Goal: Task Accomplishment & Management: Manage account settings

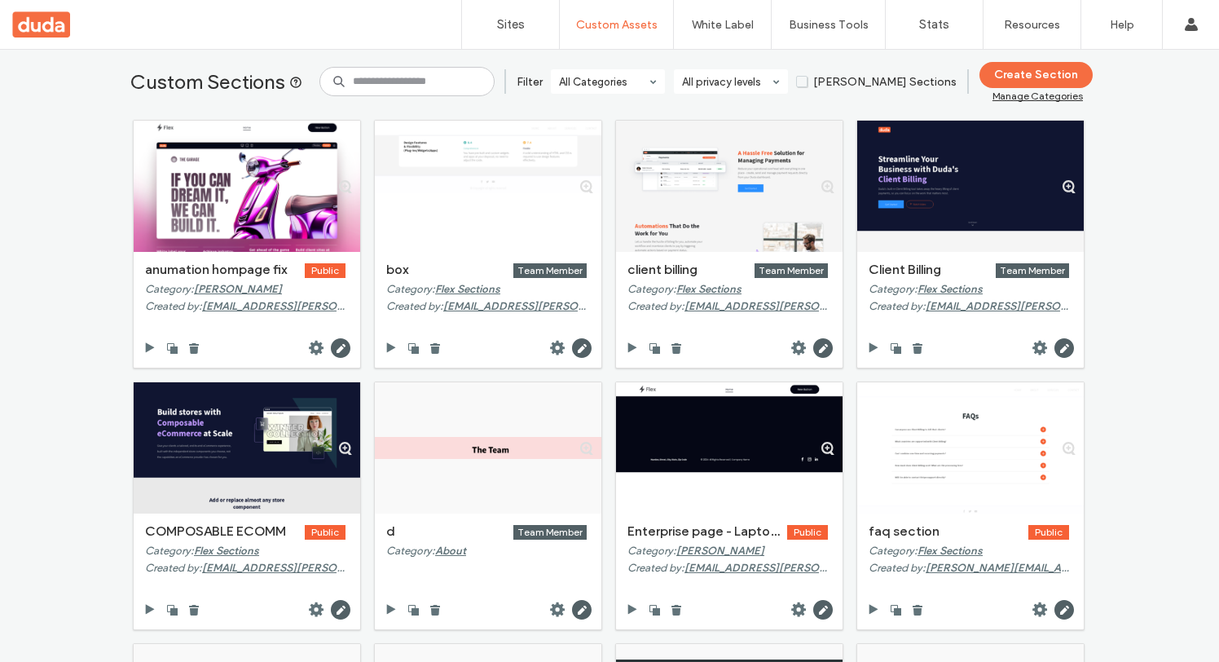
click at [43, 26] on div at bounding box center [104, 24] width 185 height 26
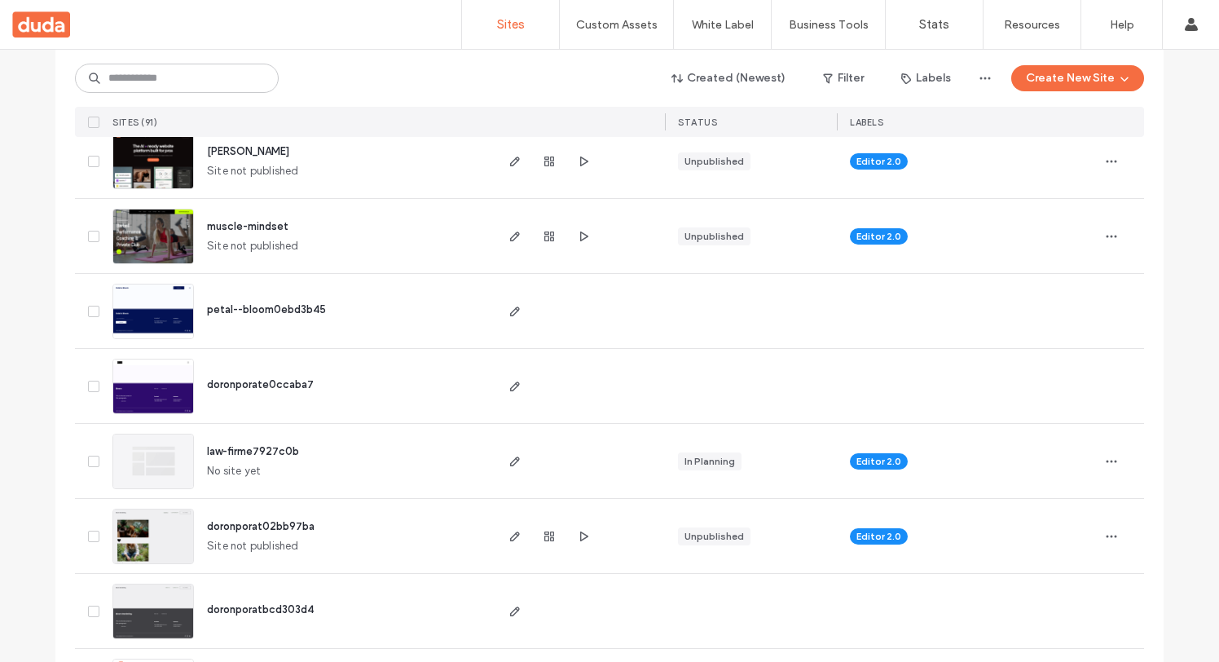
scroll to position [220, 0]
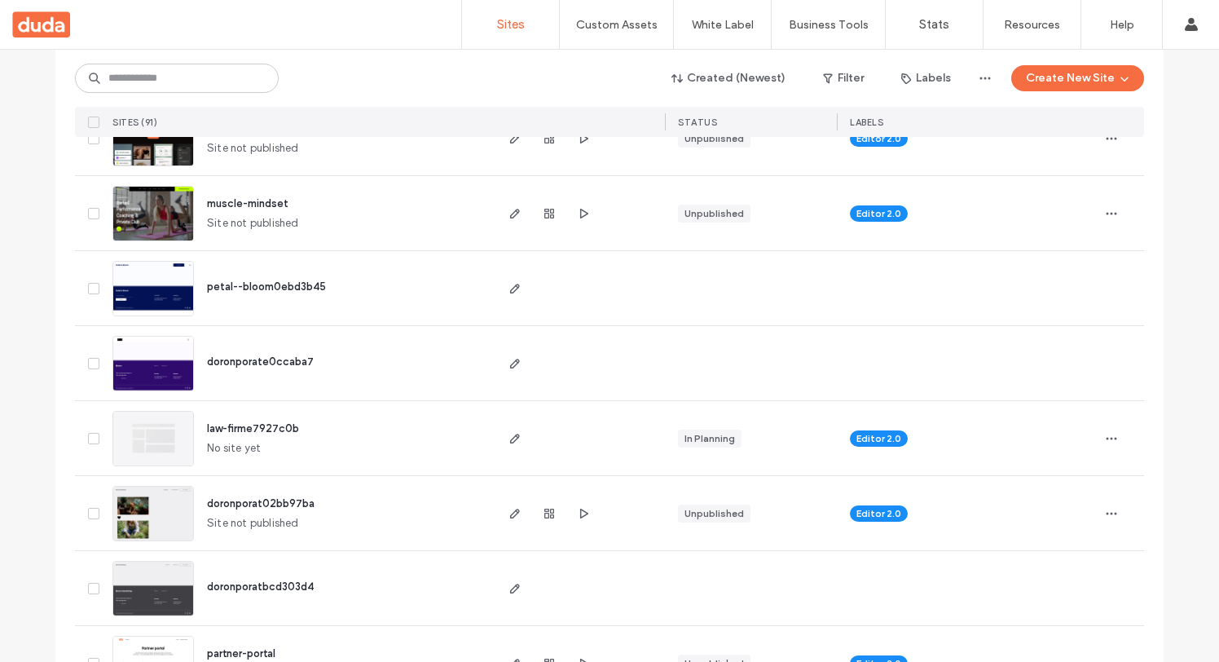
click at [132, 498] on img at bounding box center [153, 541] width 80 height 111
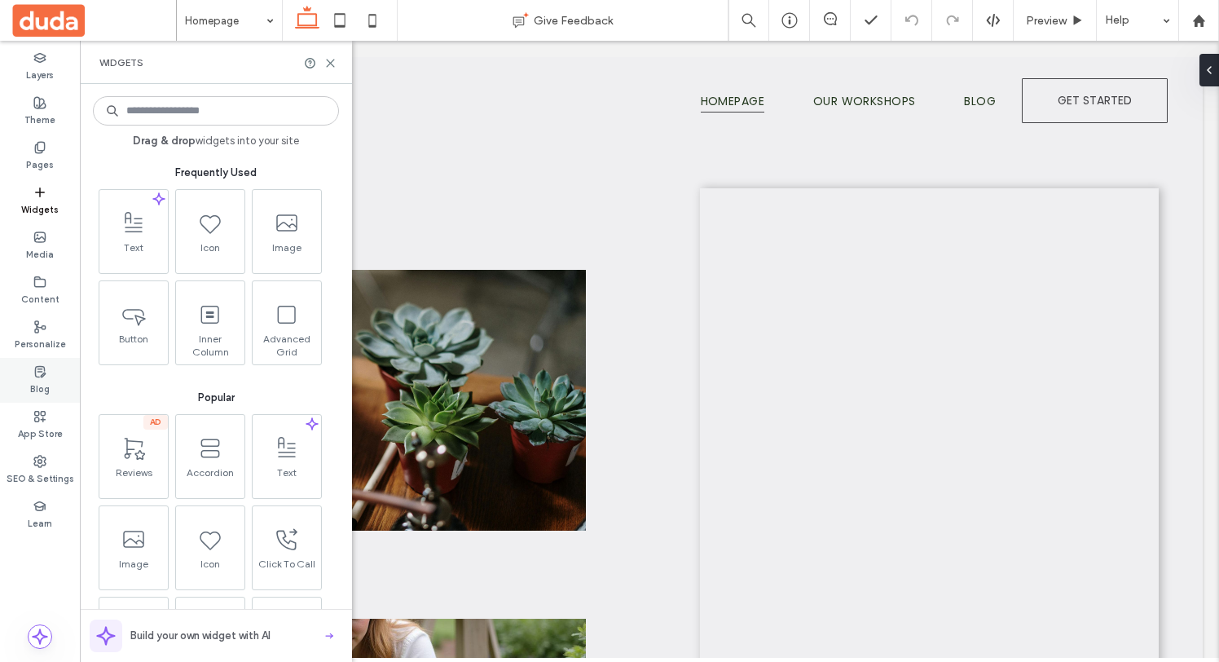
click at [37, 380] on label "Blog" at bounding box center [40, 387] width 20 height 18
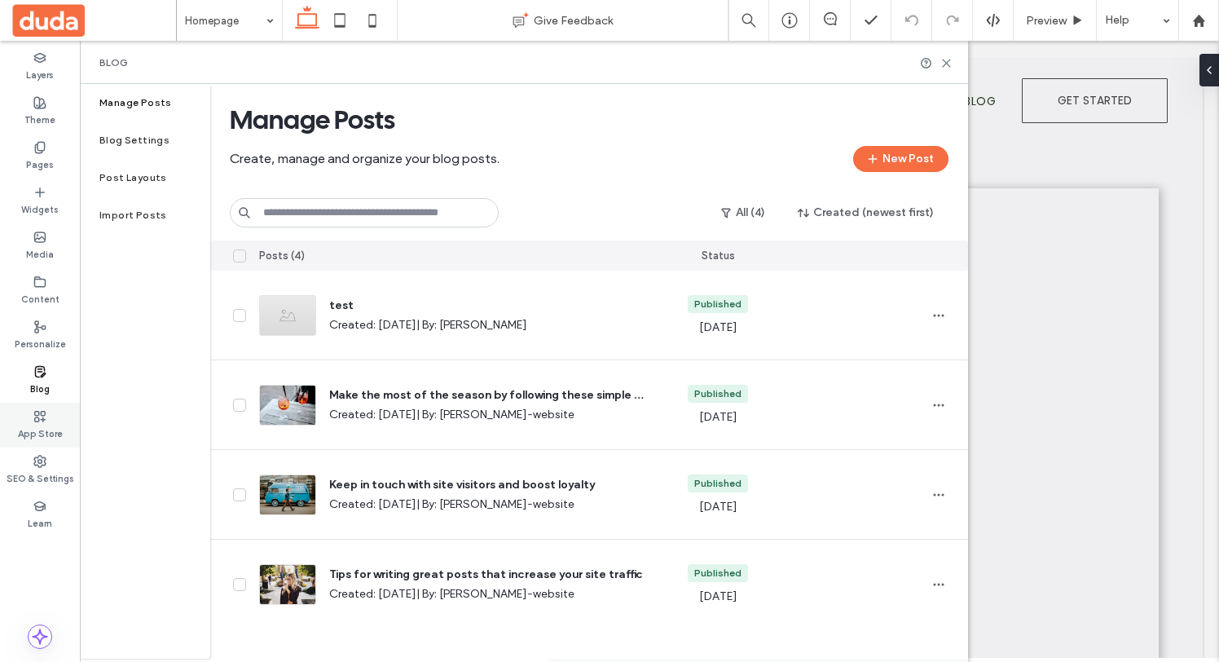
click at [41, 424] on label "App Store" at bounding box center [40, 432] width 45 height 18
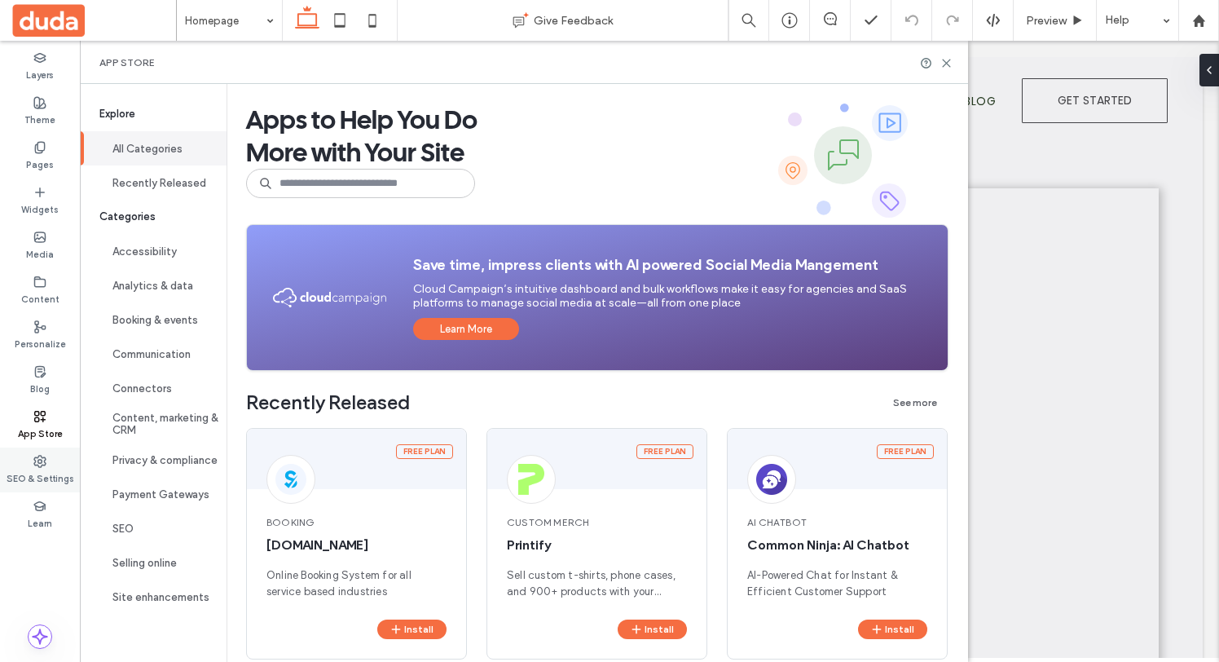
click at [42, 469] on label "SEO & Settings" at bounding box center [41, 477] width 68 height 18
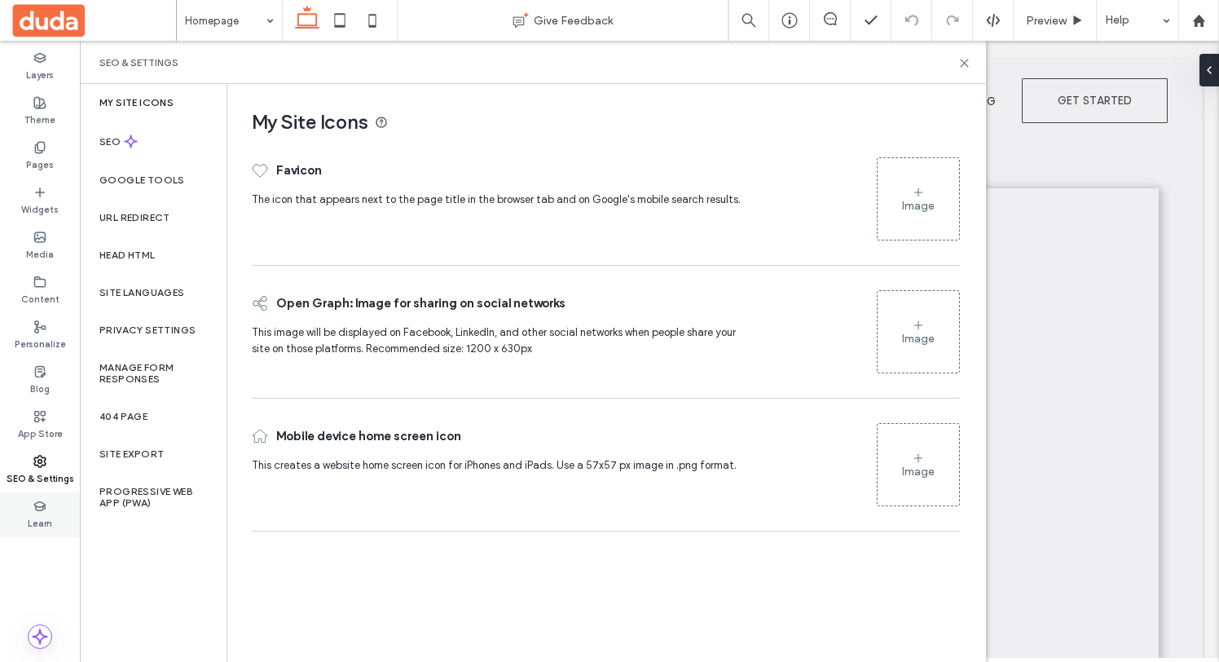
click at [51, 500] on div "Learn" at bounding box center [40, 514] width 80 height 45
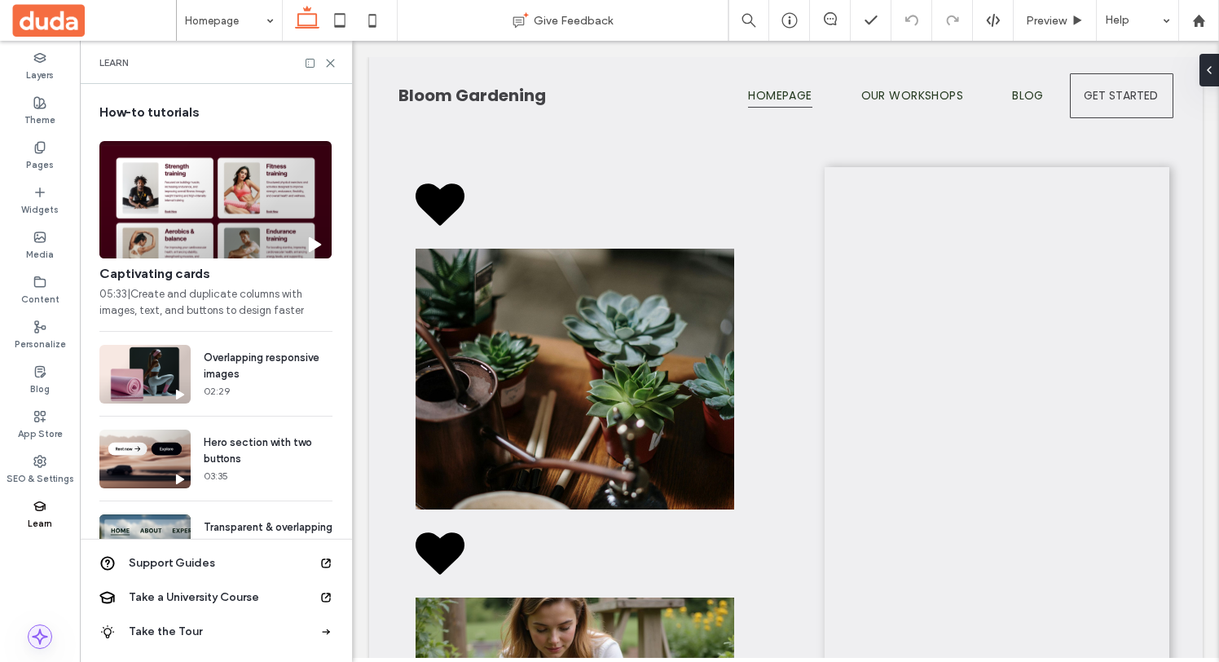
click at [36, 635] on use at bounding box center [40, 636] width 15 height 15
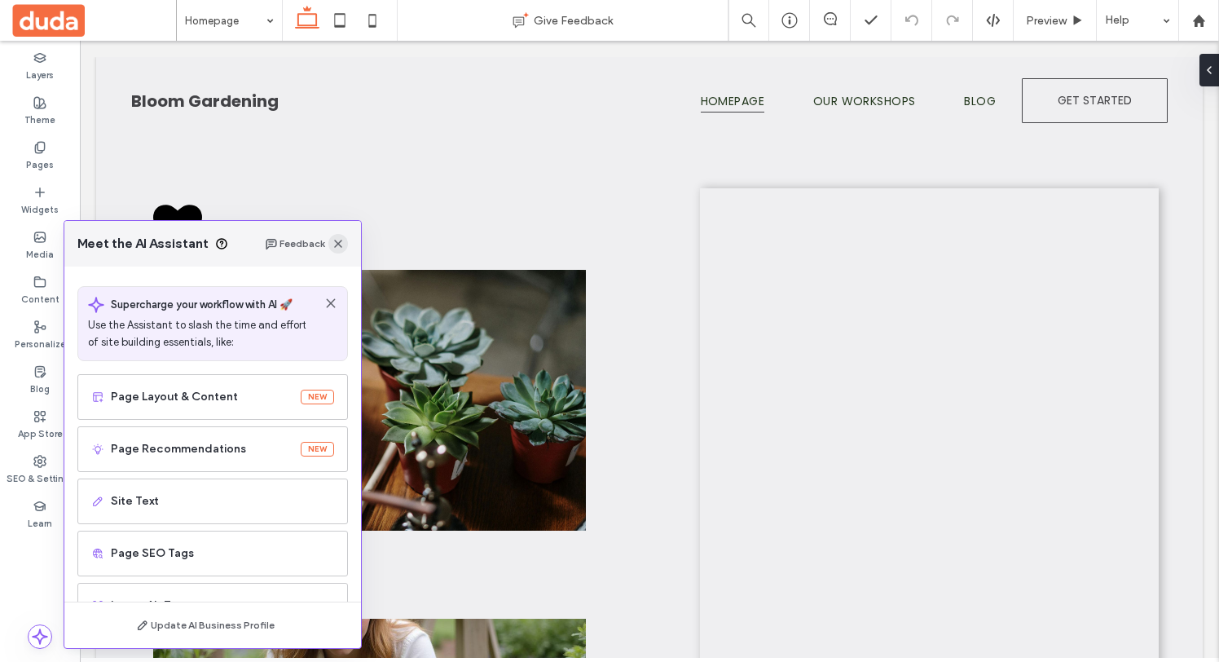
click at [336, 244] on icon "button" at bounding box center [338, 243] width 13 height 13
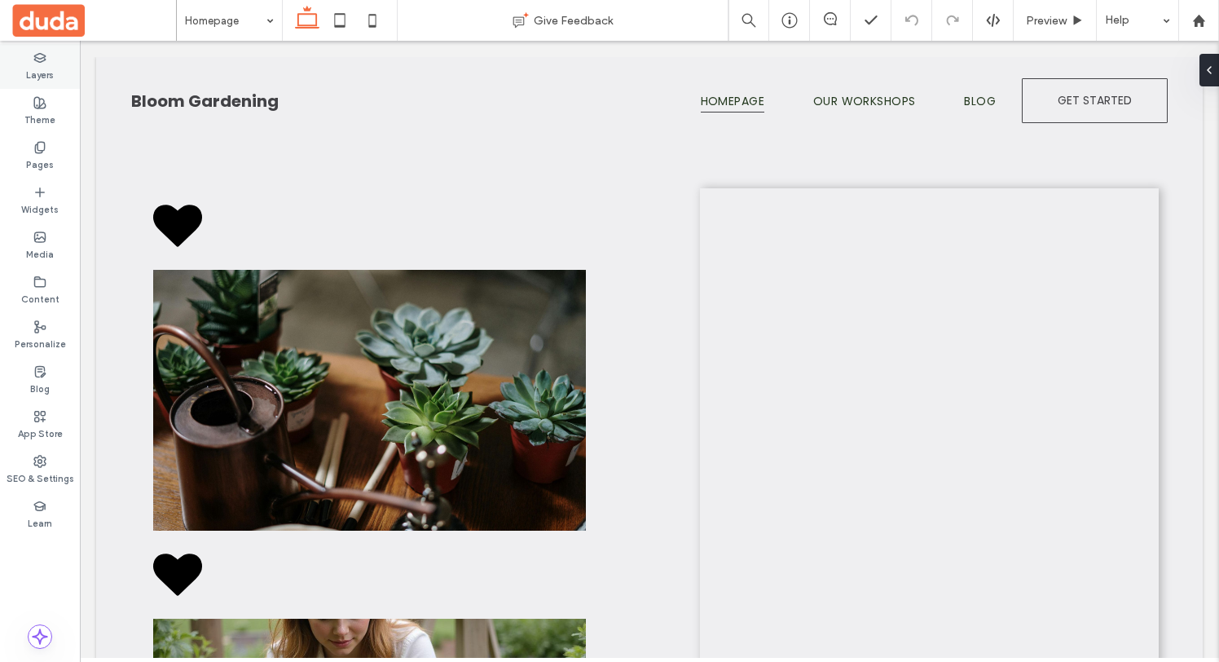
click at [41, 62] on icon at bounding box center [39, 57] width 13 height 13
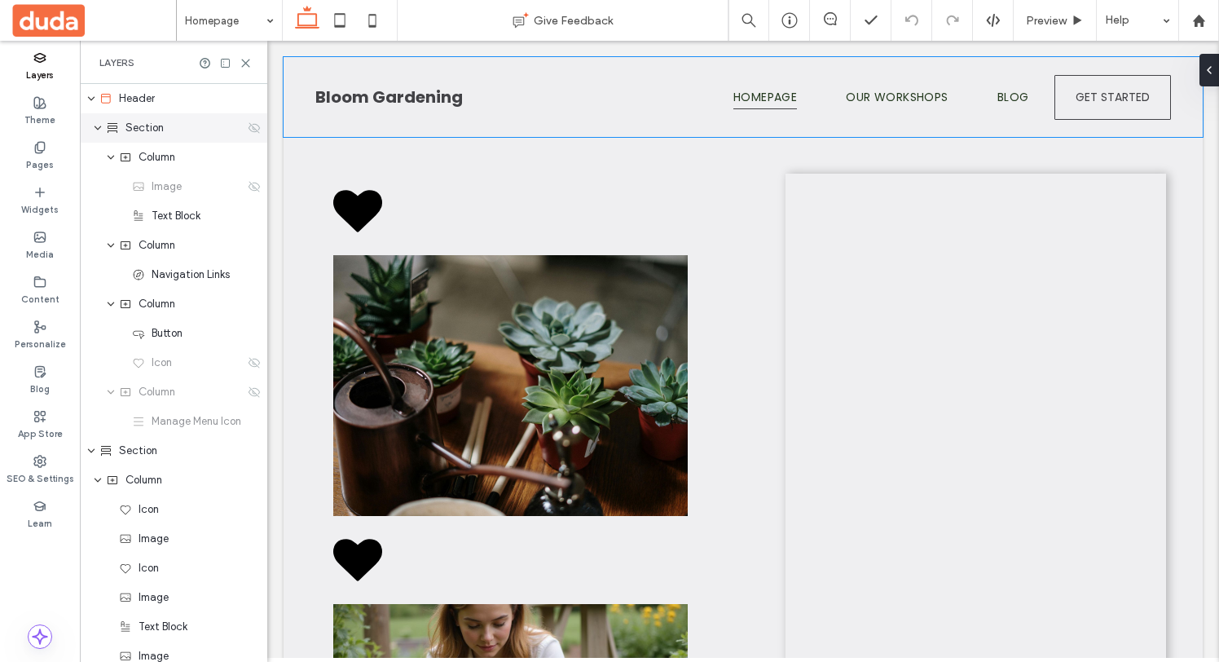
click at [92, 128] on div "Section" at bounding box center [173, 127] width 187 height 29
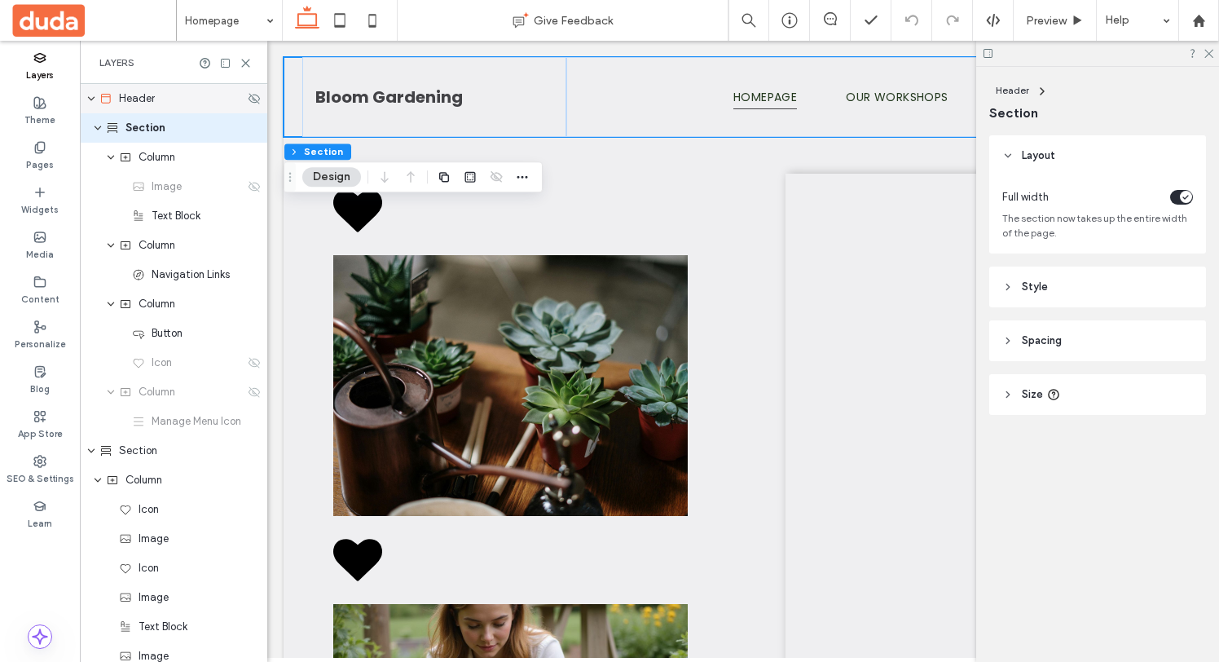
click at [90, 96] on icon "expand Header" at bounding box center [91, 98] width 10 height 13
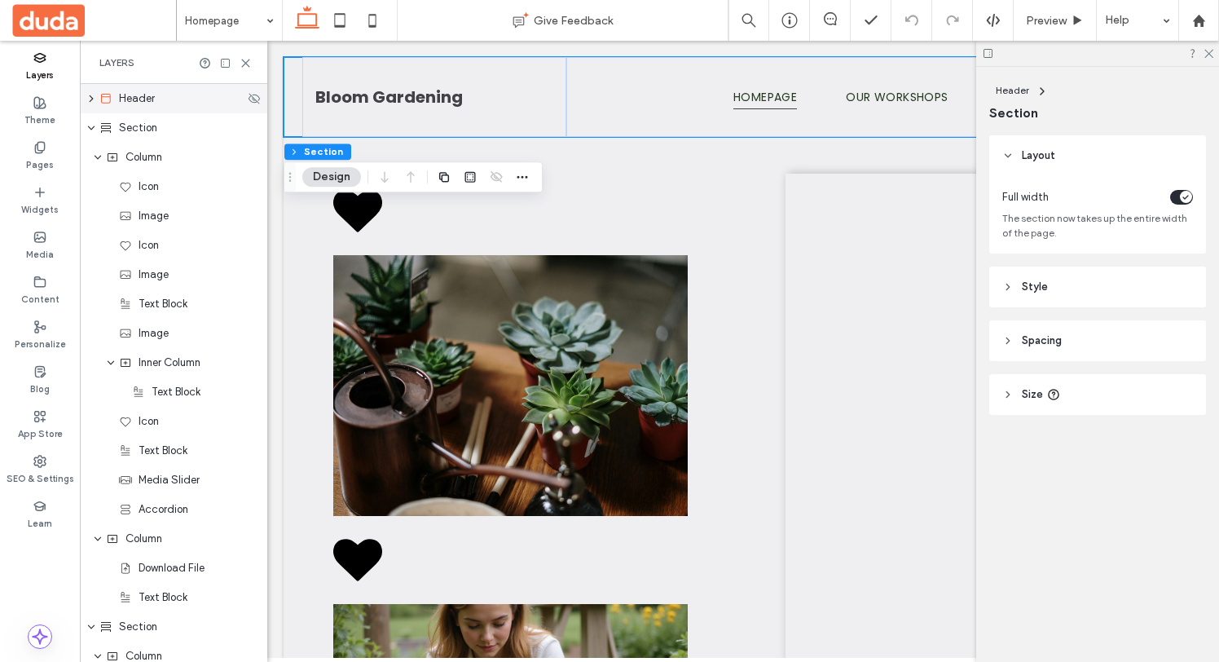
click at [93, 100] on icon "expand Header" at bounding box center [91, 99] width 13 height 10
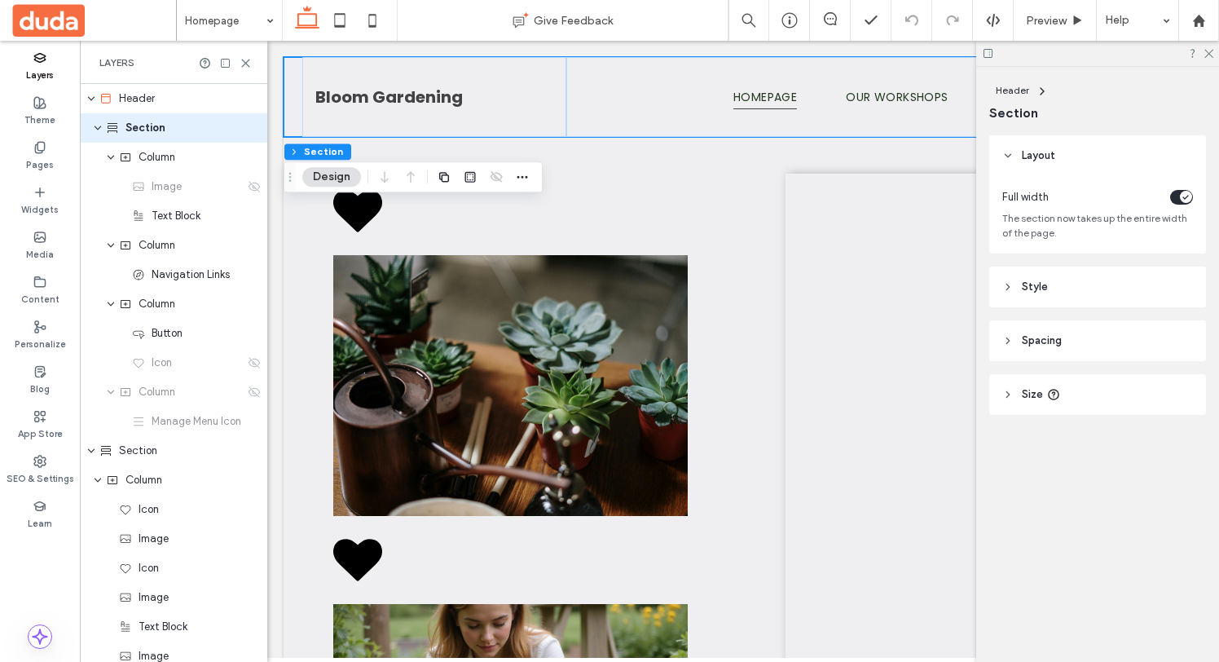
click at [46, 67] on label "Layers" at bounding box center [40, 73] width 28 height 18
click at [37, 123] on label "Theme" at bounding box center [39, 118] width 31 height 18
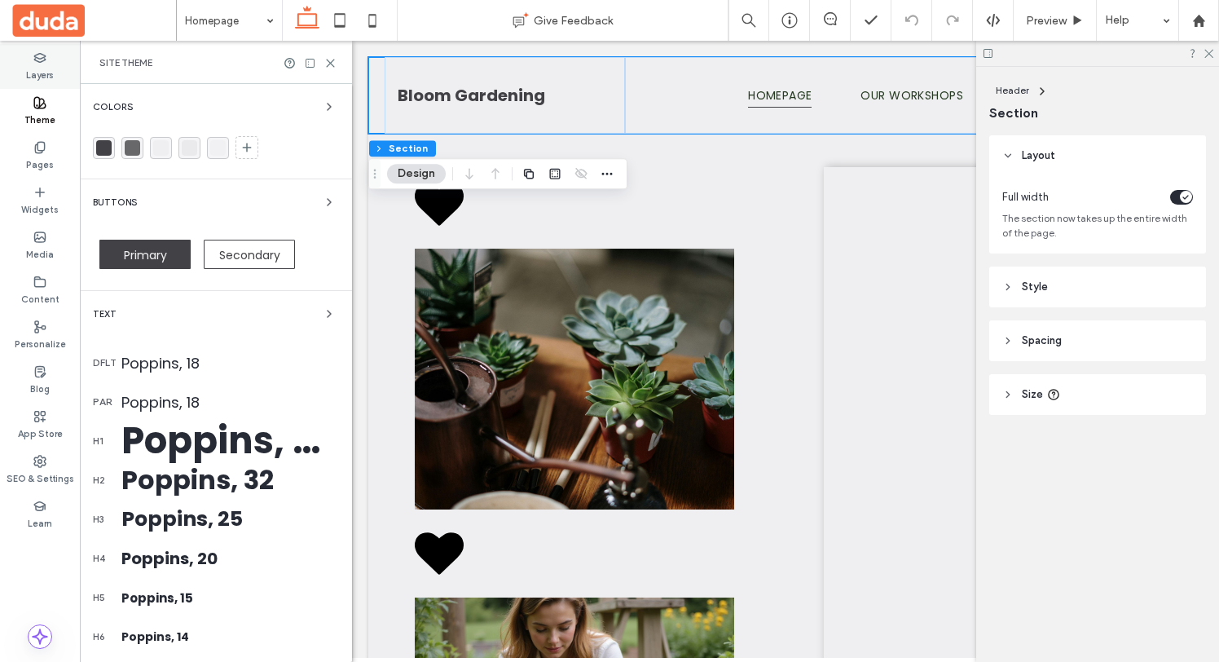
click at [38, 71] on label "Layers" at bounding box center [40, 73] width 28 height 18
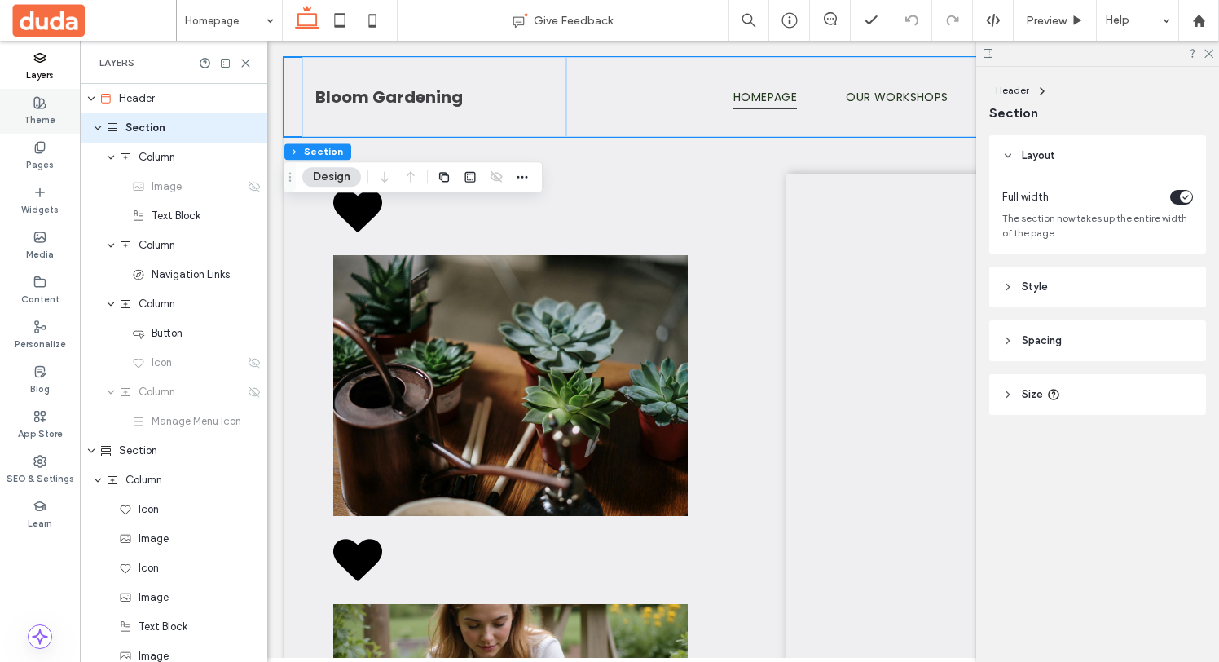
click at [44, 122] on label "Theme" at bounding box center [39, 118] width 31 height 18
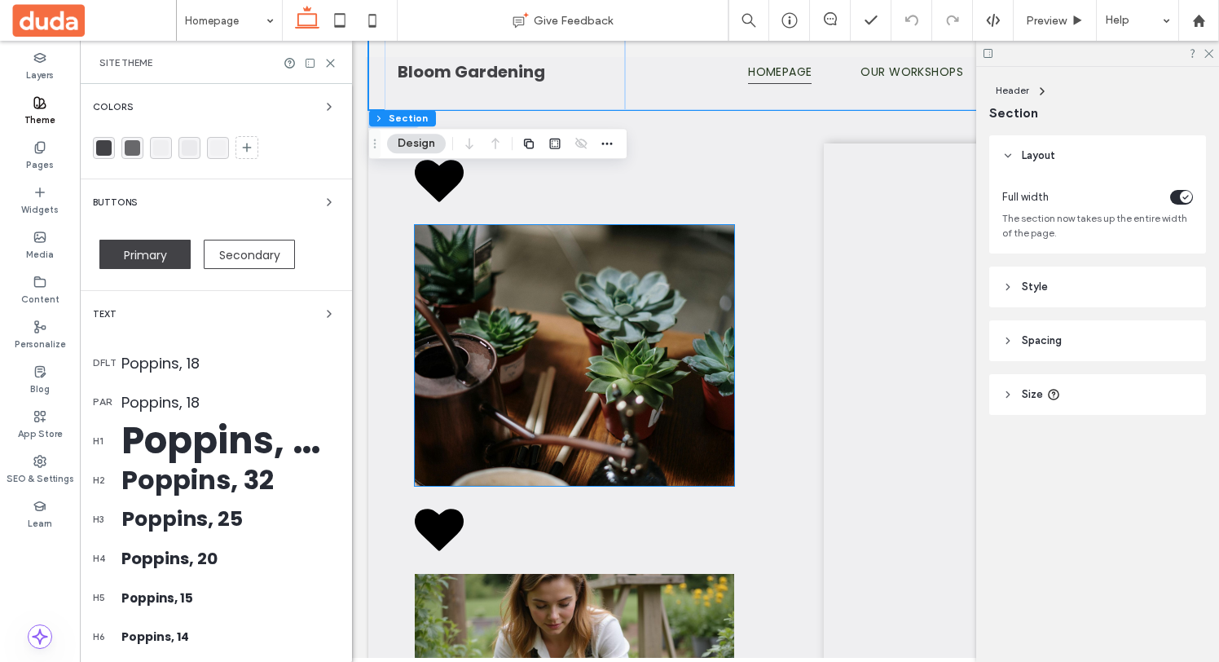
scroll to position [23, 0]
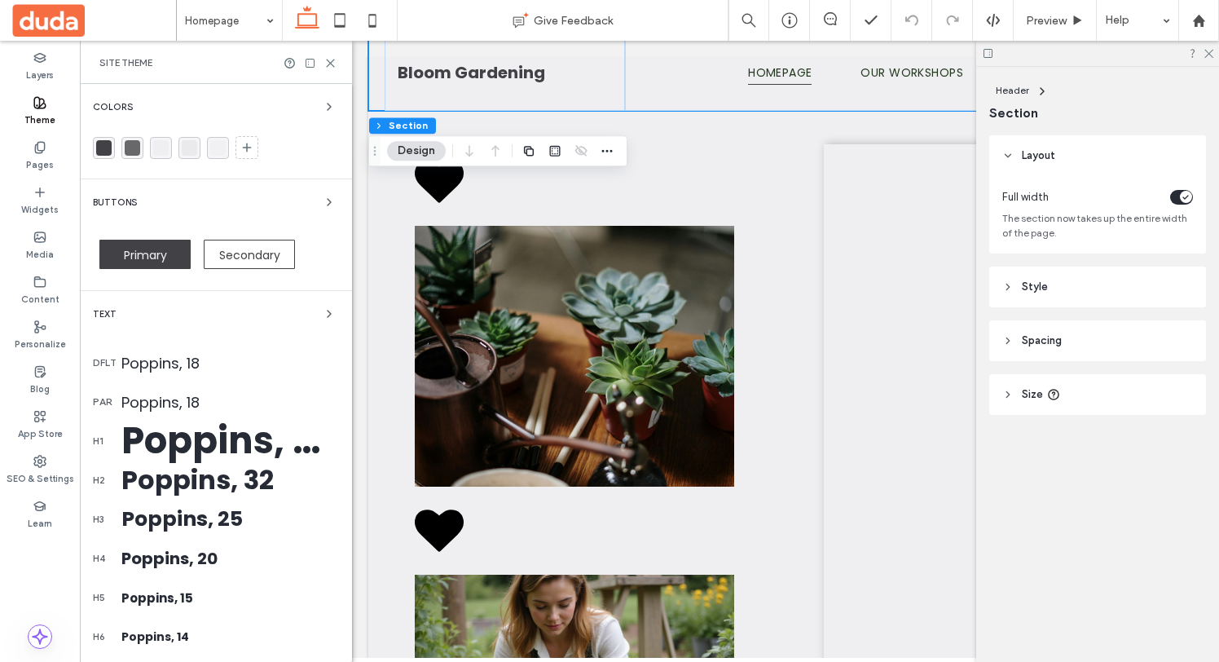
click at [48, 30] on span at bounding box center [94, 20] width 164 height 33
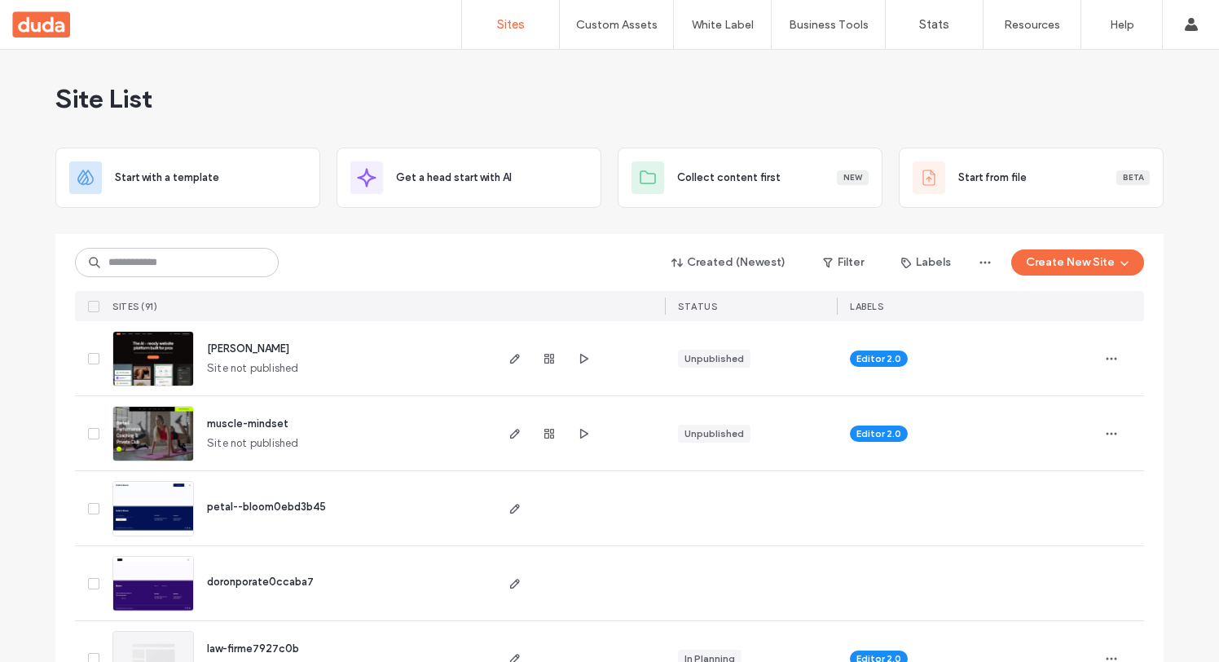
click at [814, 121] on div "Site List" at bounding box center [609, 99] width 1108 height 98
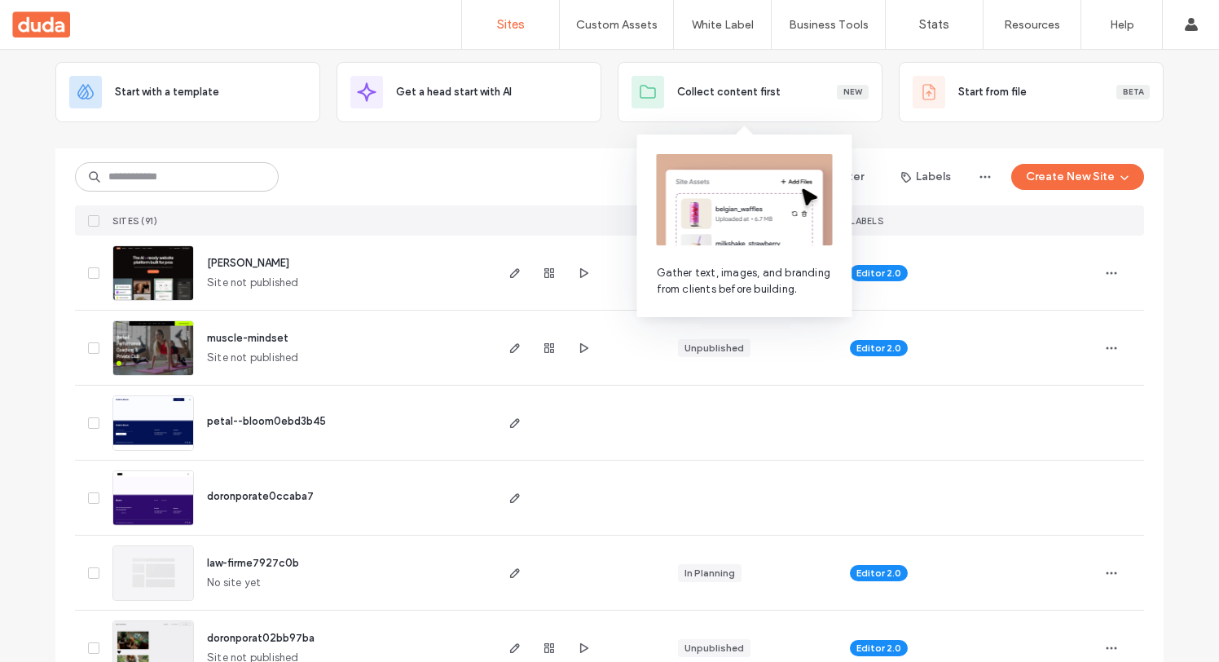
scroll to position [88, 0]
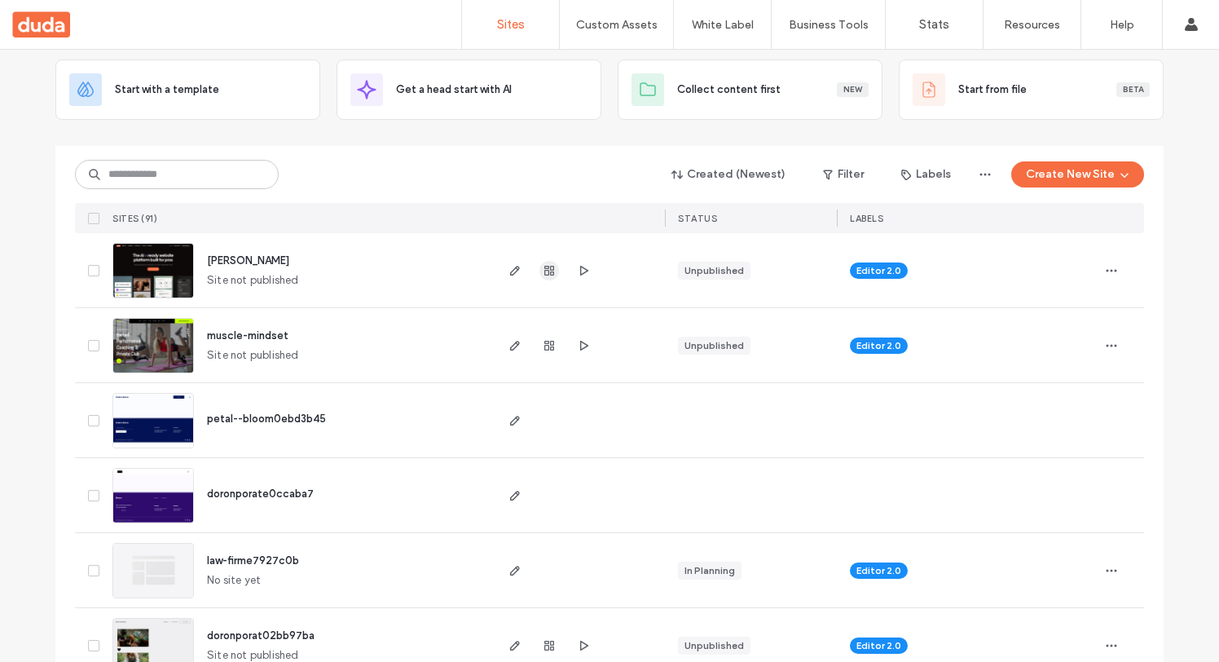
click at [543, 271] on icon "button" at bounding box center [549, 270] width 13 height 13
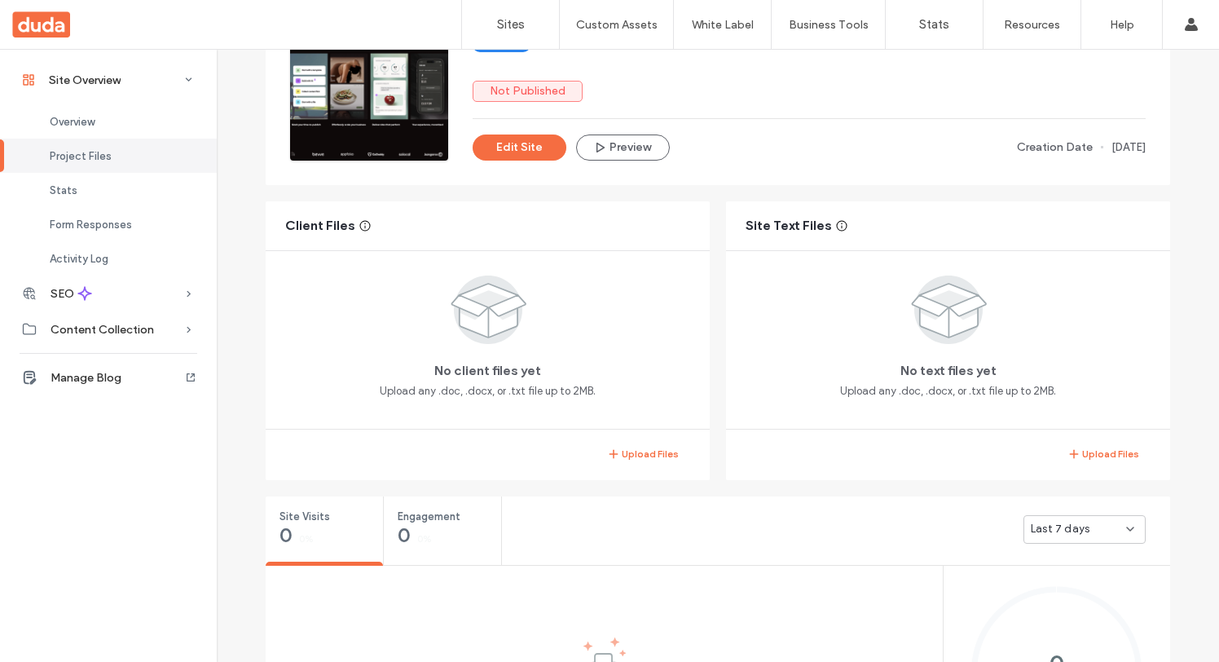
scroll to position [179, 0]
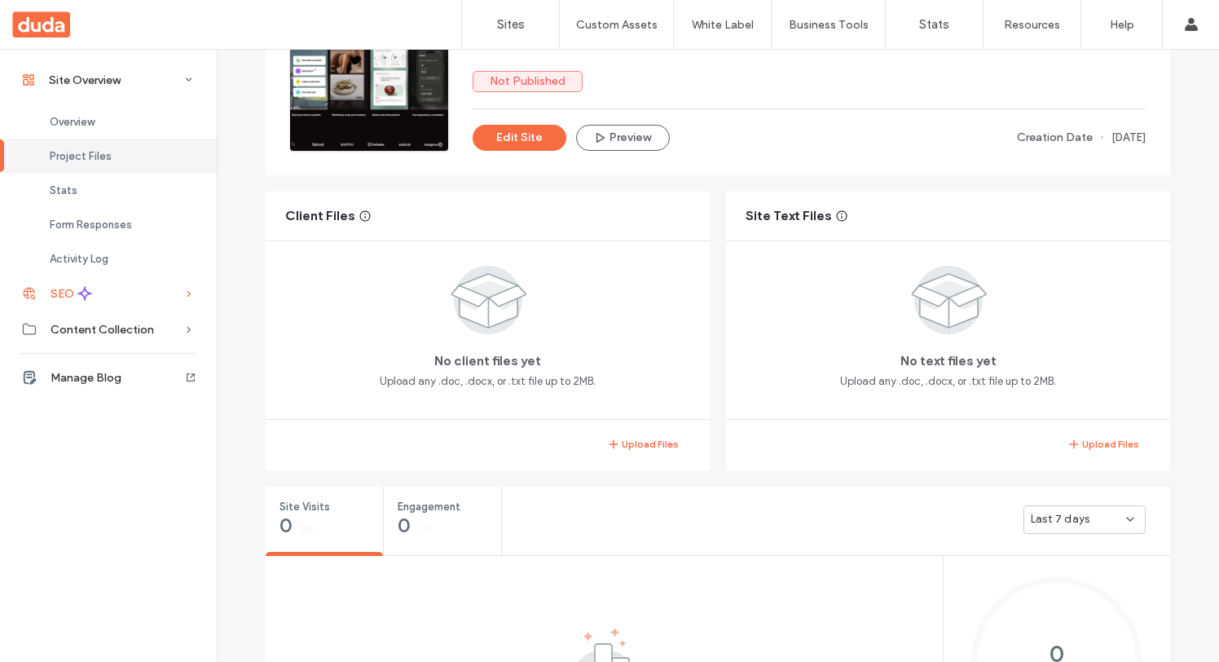
click at [163, 296] on div "SEO" at bounding box center [108, 293] width 217 height 36
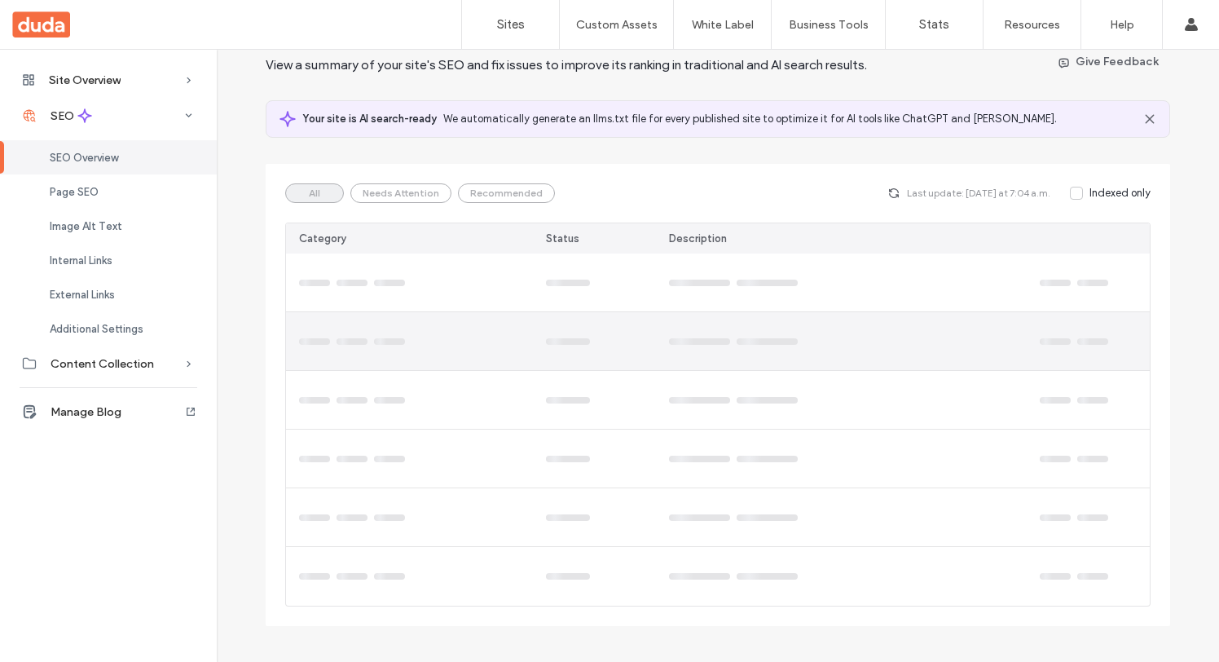
scroll to position [69, 0]
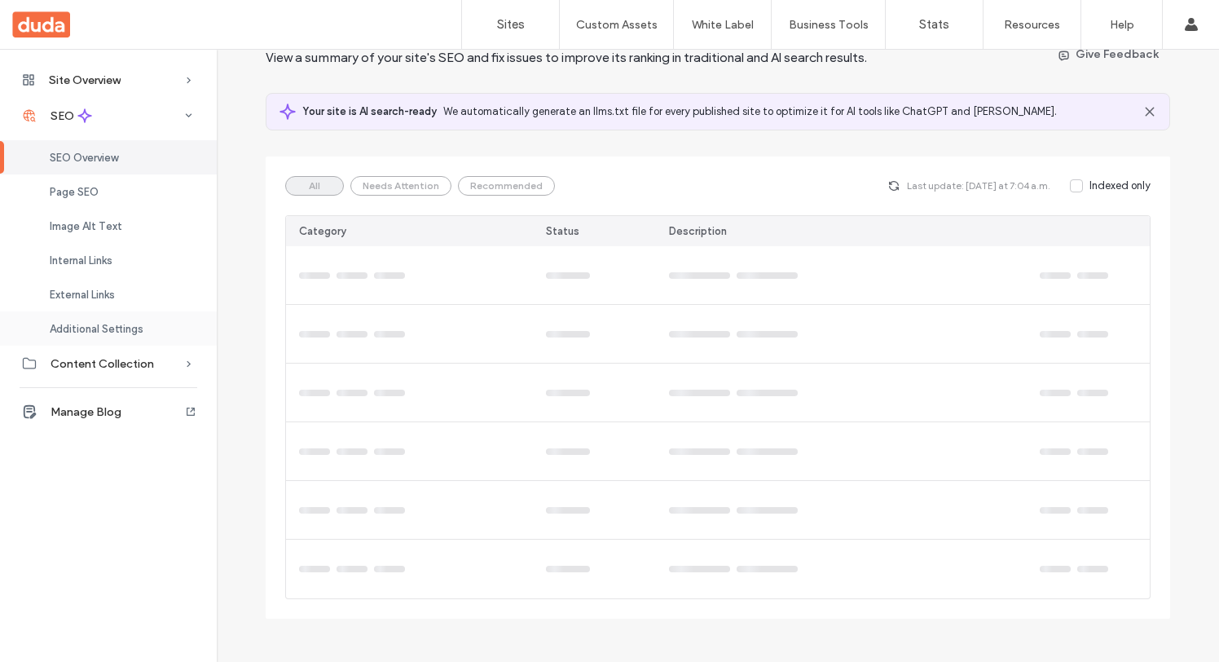
click at [121, 332] on span "Additional Settings" at bounding box center [97, 329] width 94 height 12
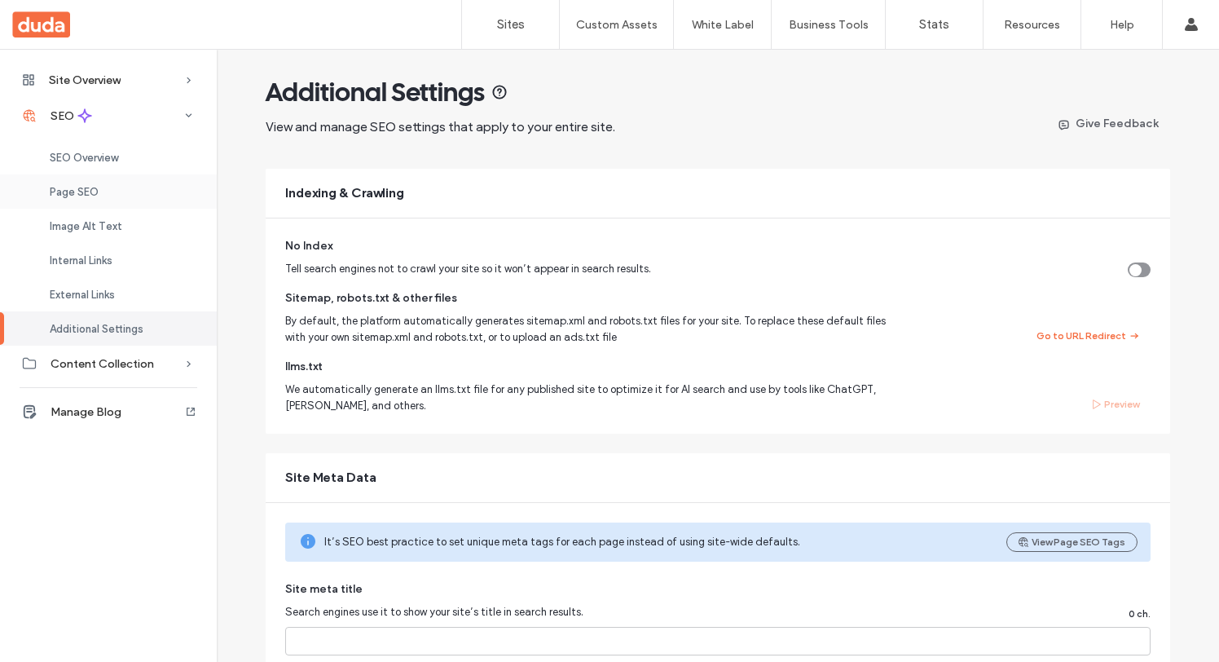
click at [99, 182] on div "Page SEO" at bounding box center [108, 191] width 217 height 34
